Goal: Information Seeking & Learning: Learn about a topic

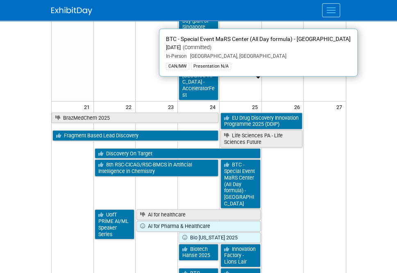
scroll to position [823, 0]
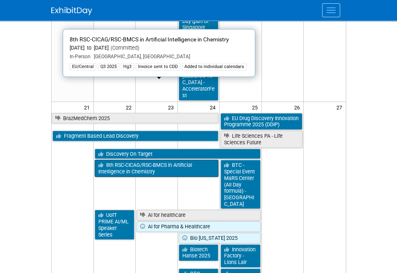
click at [160, 160] on link "8th RSC-CICAG/RSC-BMCS in Artificial Intelligence in Chemistry" at bounding box center [157, 168] width 124 height 17
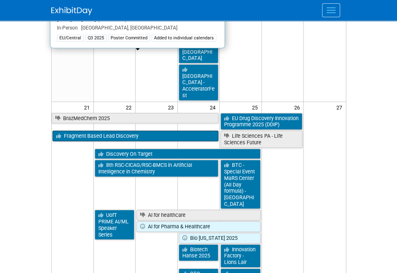
click at [153, 131] on link "Fragment Based Lead Discovery" at bounding box center [136, 136] width 167 height 11
click at [178, 131] on link "Fragment Based Lead Discovery" at bounding box center [136, 136] width 167 height 11
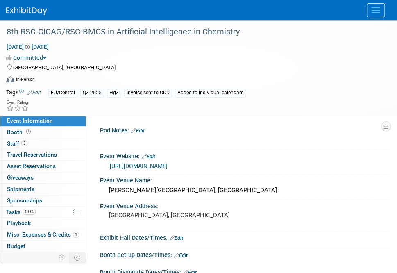
click at [168, 166] on link "https://www.rscbmcs.org/events/aichem8/" at bounding box center [139, 166] width 58 height 7
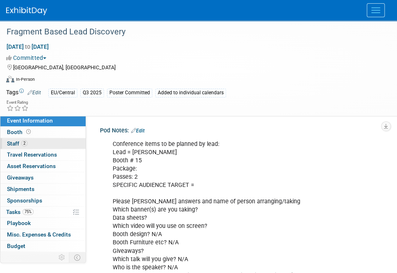
click at [14, 144] on span "Staff 2" at bounding box center [17, 143] width 21 height 7
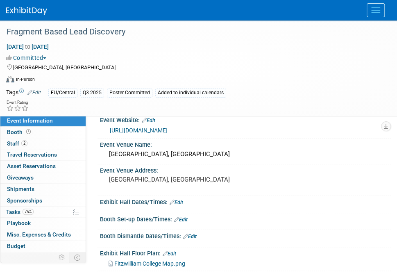
scroll to position [200, 0]
click at [152, 130] on link "https://fbldconference.org/" at bounding box center [139, 131] width 58 height 7
